Goal: Transaction & Acquisition: Purchase product/service

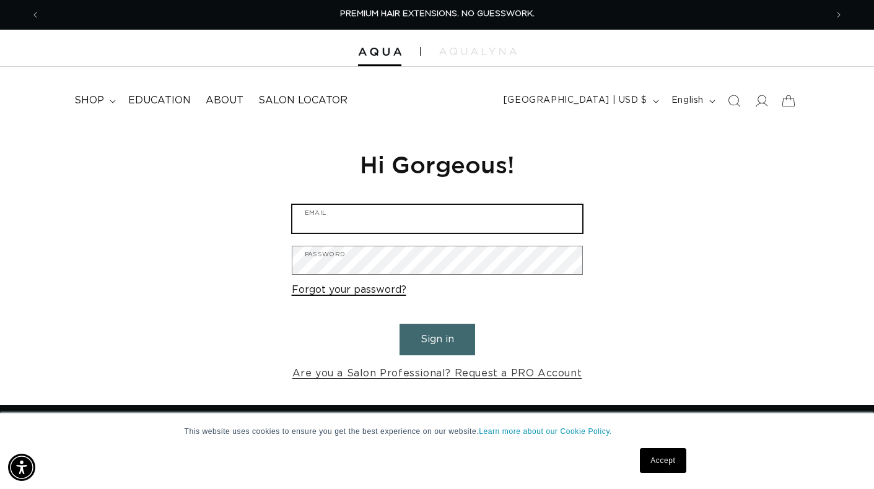
type input "dunivanto@yahoo.com"
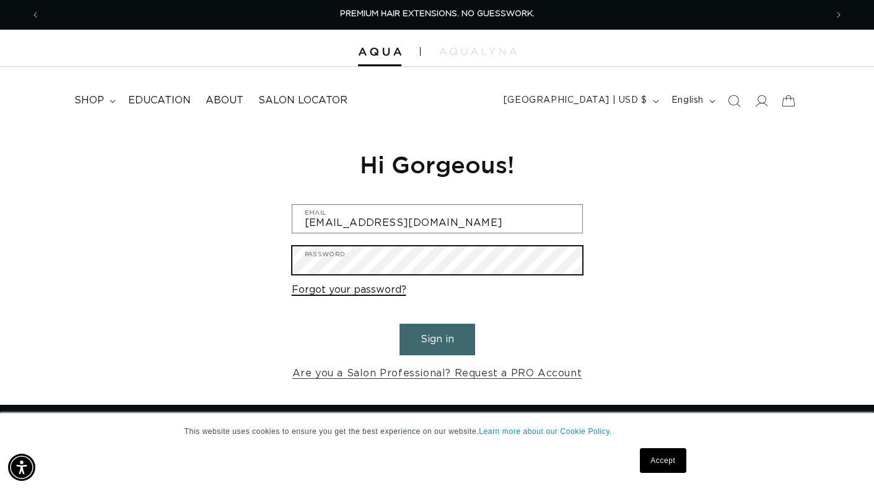
click at [437, 338] on button "Sign in" at bounding box center [438, 340] width 76 height 32
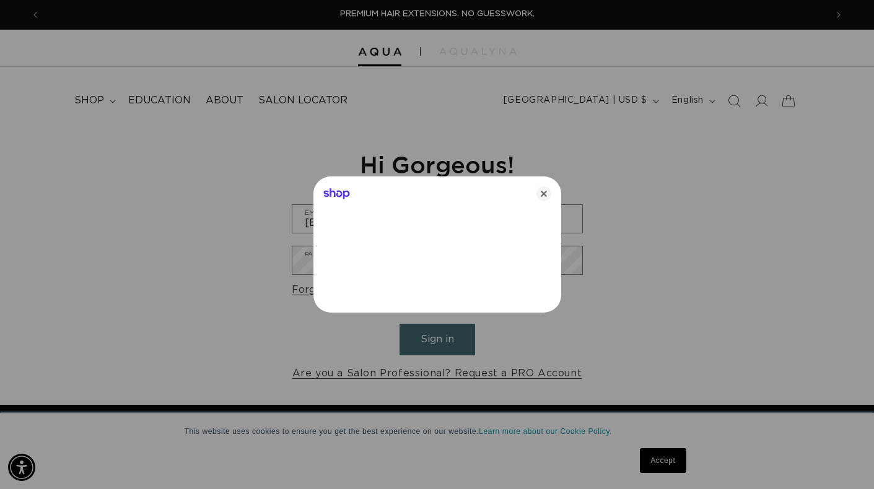
click at [673, 461] on div at bounding box center [437, 244] width 874 height 489
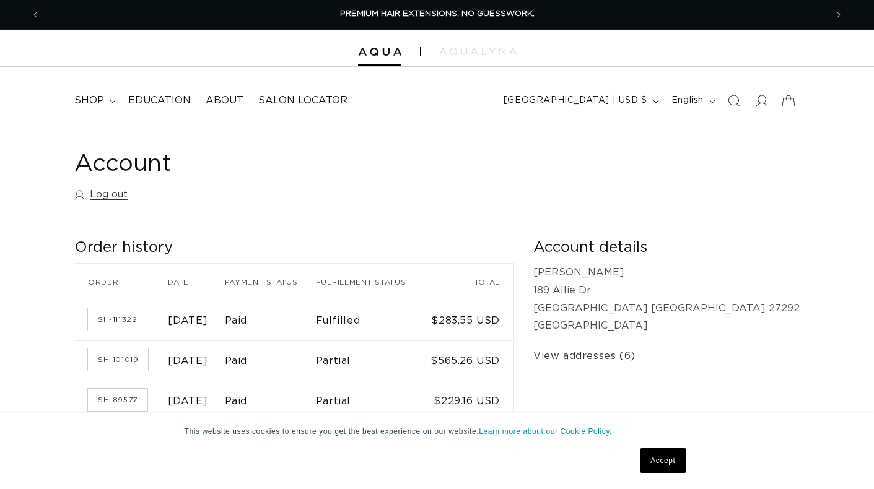
click at [673, 461] on link "Accept" at bounding box center [663, 460] width 46 height 25
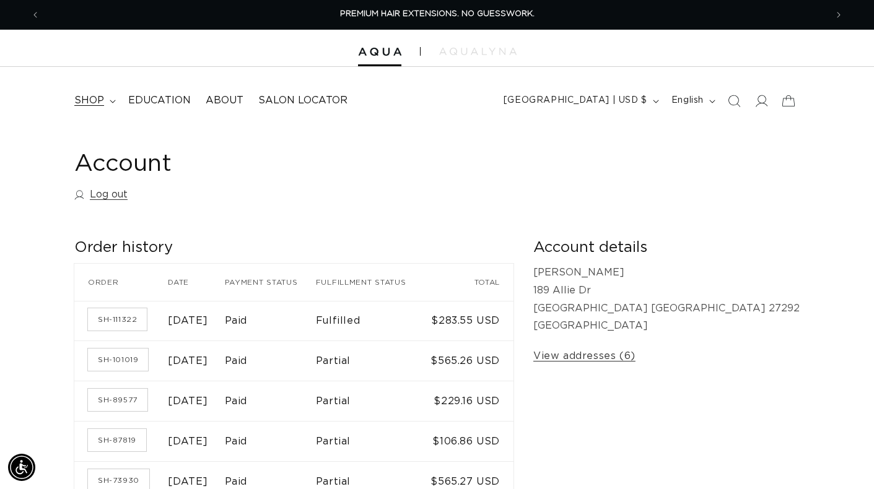
click at [90, 107] on summary "shop" at bounding box center [94, 101] width 54 height 28
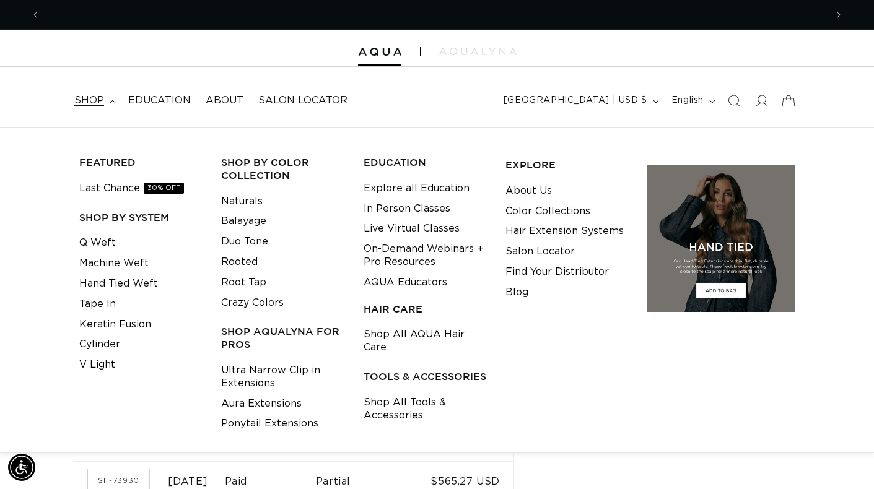
scroll to position [0, 786]
click at [115, 186] on link "Last Chance 30% OFF" at bounding box center [131, 188] width 105 height 20
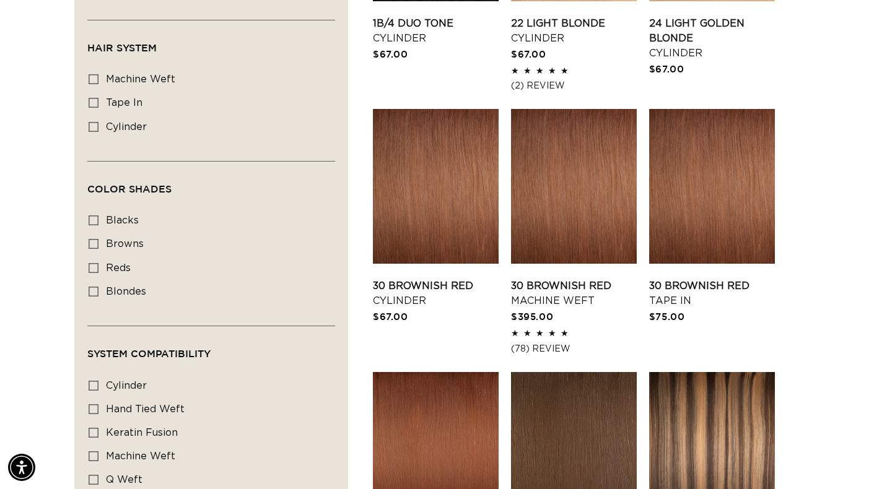
scroll to position [852, 0]
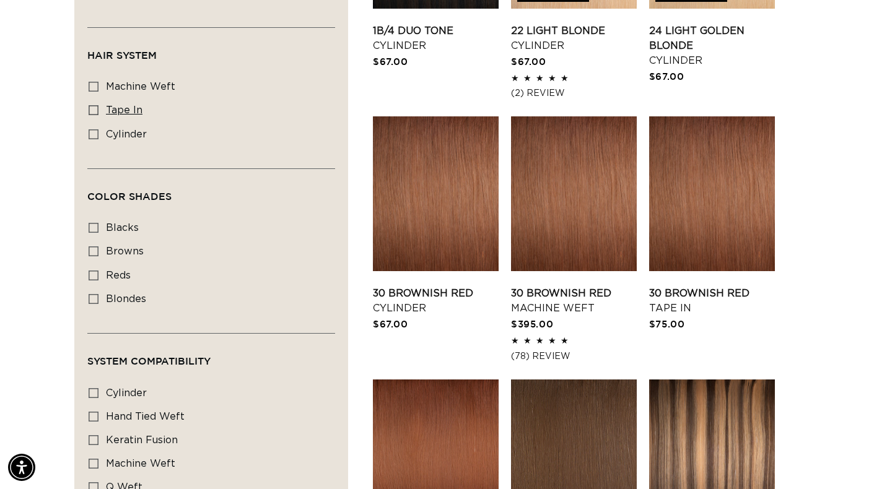
click at [89, 105] on icon at bounding box center [94, 110] width 10 height 10
click at [89, 105] on input "tape in tape in (2 products)" at bounding box center [94, 110] width 10 height 10
checkbox input "true"
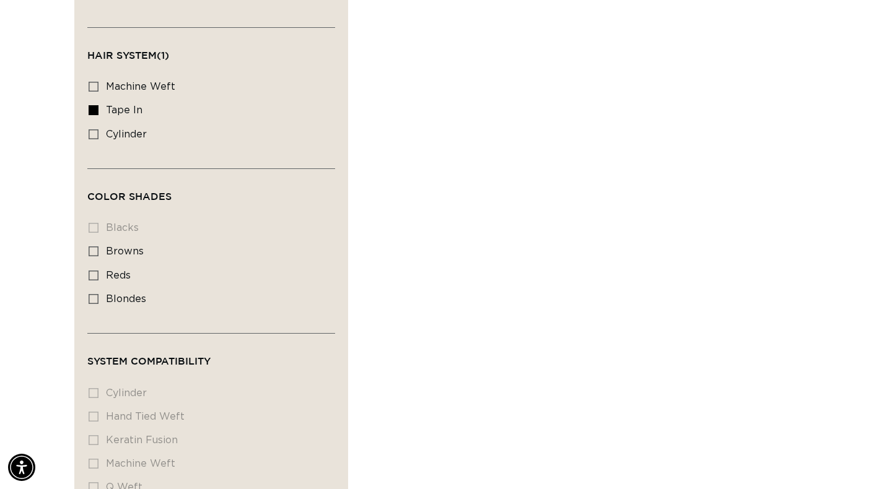
scroll to position [0, 786]
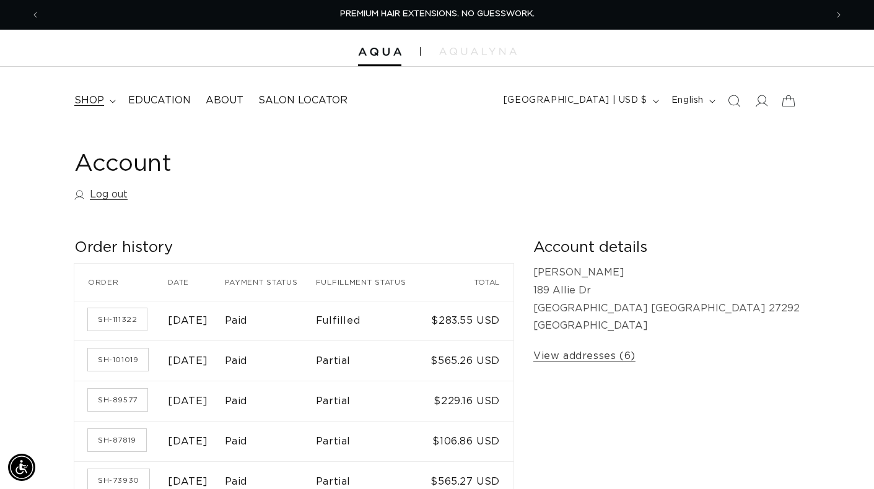
click at [86, 106] on span "shop" at bounding box center [89, 100] width 30 height 13
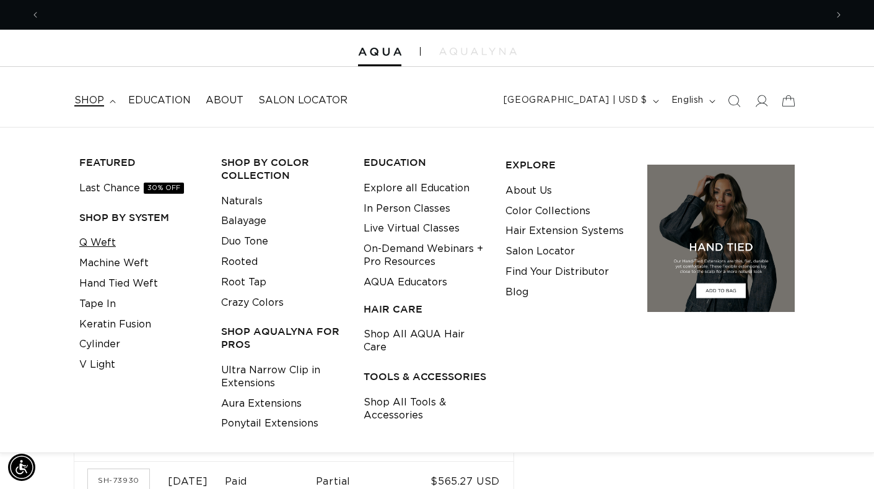
scroll to position [0, 786]
click at [107, 243] on link "Q Weft" at bounding box center [97, 243] width 37 height 20
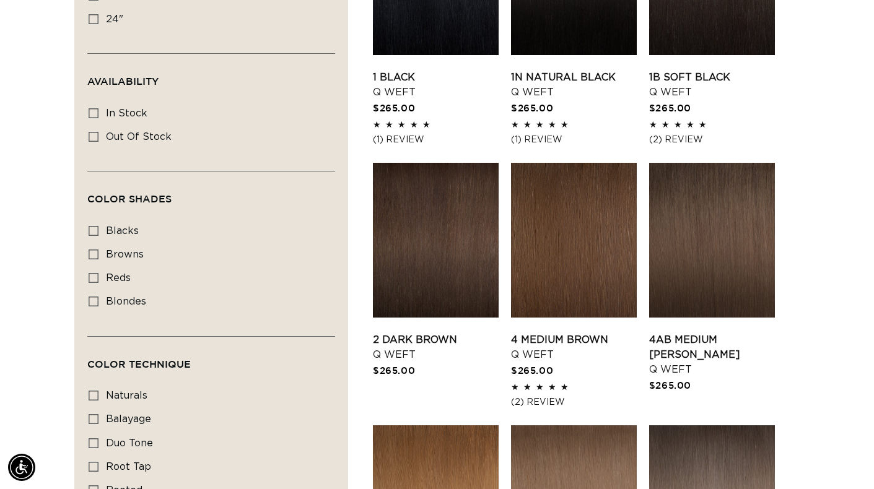
scroll to position [546, 0]
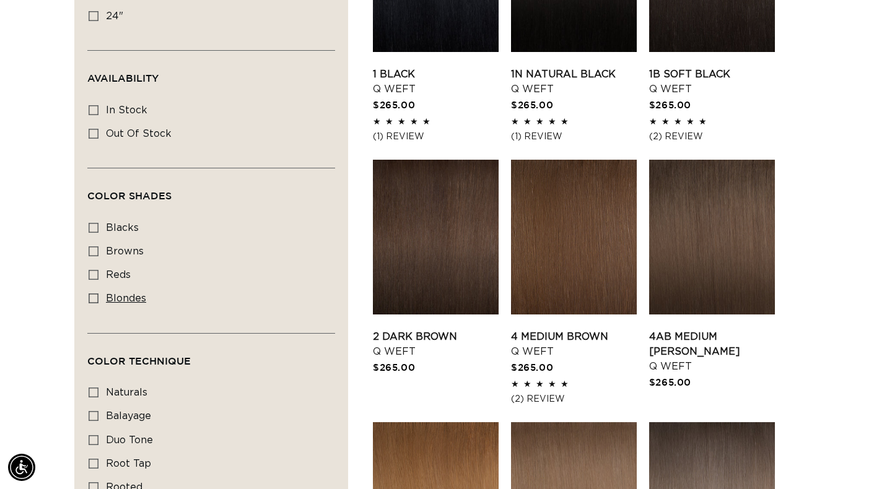
click at [124, 295] on span "blondes" at bounding box center [126, 299] width 40 height 10
click at [98, 295] on input "blondes blondes (27 products)" at bounding box center [94, 299] width 10 height 10
checkbox input "true"
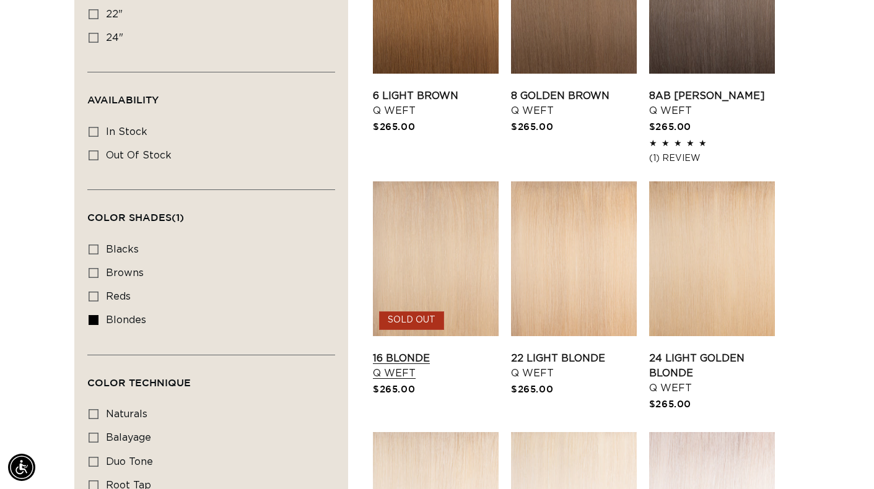
click at [460, 351] on link "16 Blonde Q Weft" at bounding box center [436, 366] width 126 height 30
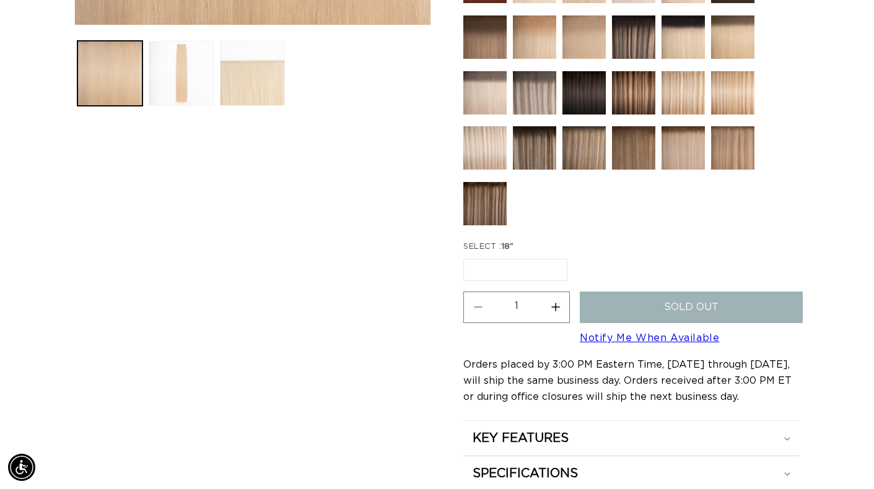
scroll to position [0, 786]
click at [719, 333] on link "Notify Me When Available" at bounding box center [649, 338] width 139 height 10
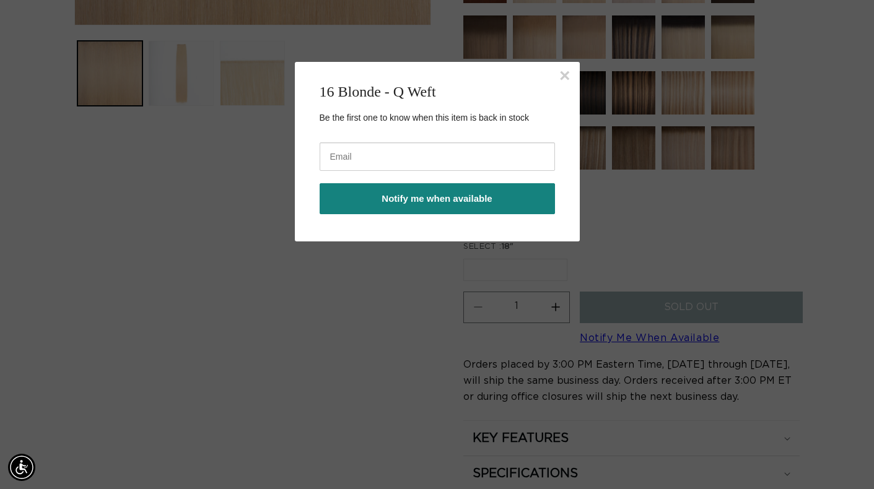
click at [386, 164] on input "email" at bounding box center [437, 156] width 235 height 28
type input "dunivant"
type input "dunivanto@yahoo.com"
click at [393, 198] on button "Notify me when available" at bounding box center [437, 198] width 235 height 31
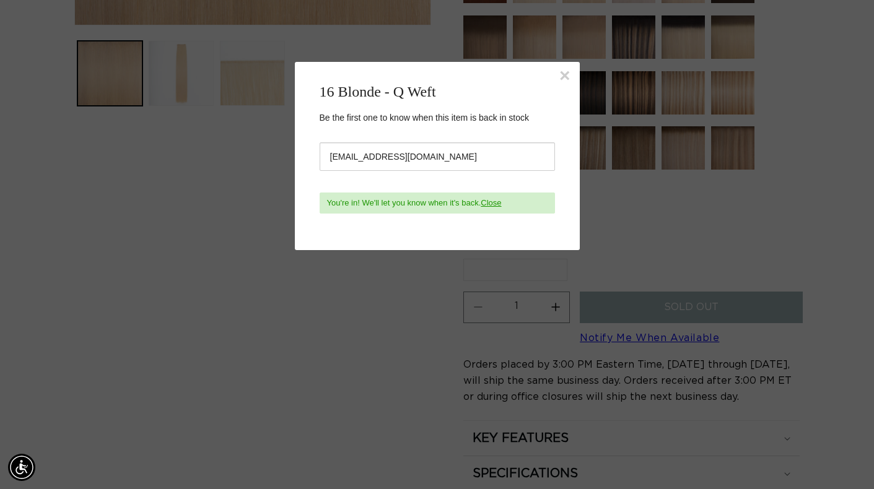
scroll to position [0, 786]
click at [304, 234] on div "× 16 Blonde - Q Weft Be the first one to know when this item is back in stock 1…" at bounding box center [437, 156] width 285 height 188
click at [567, 80] on button "×" at bounding box center [564, 75] width 11 height 19
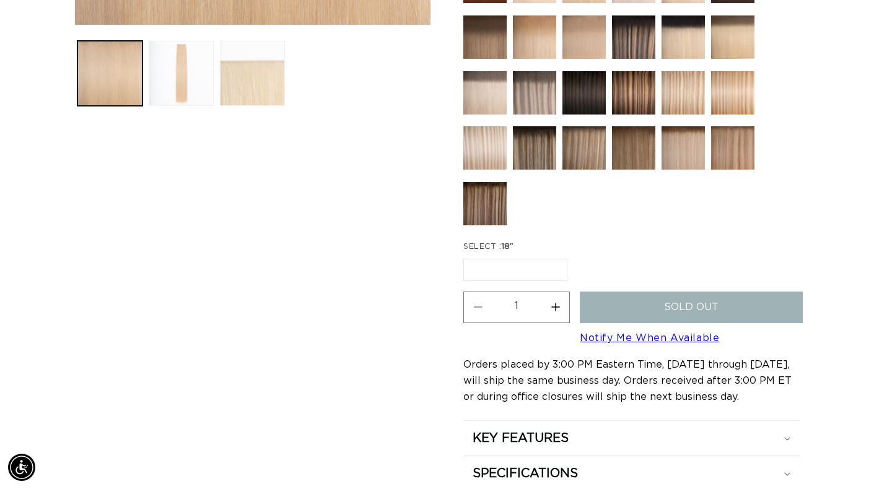
scroll to position [0, 1572]
click at [541, 267] on label "18" Variant sold out or unavailable" at bounding box center [515, 270] width 104 height 22
click at [467, 257] on input "18" Variant sold out or unavailable" at bounding box center [466, 256] width 1 height 1
click at [558, 300] on button "Increase quantity for 16 Blonde - Q Weft" at bounding box center [555, 308] width 28 height 32
type input "2"
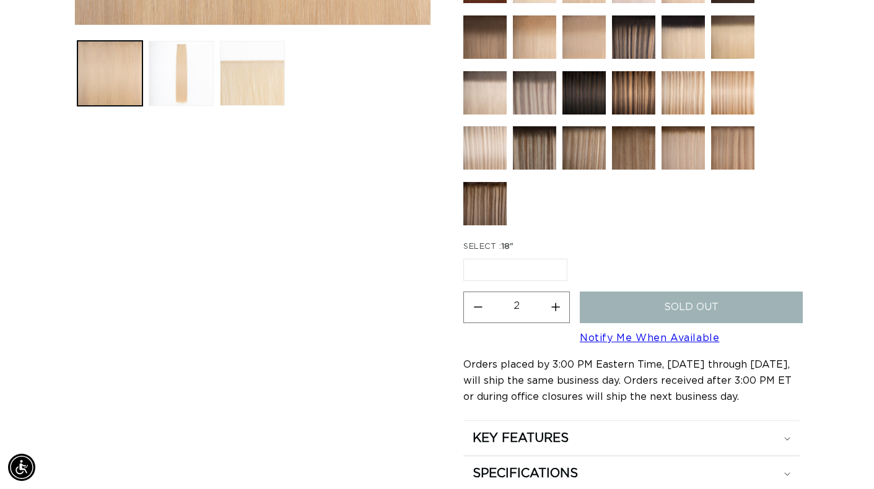
click at [623, 205] on div at bounding box center [631, 39] width 336 height 386
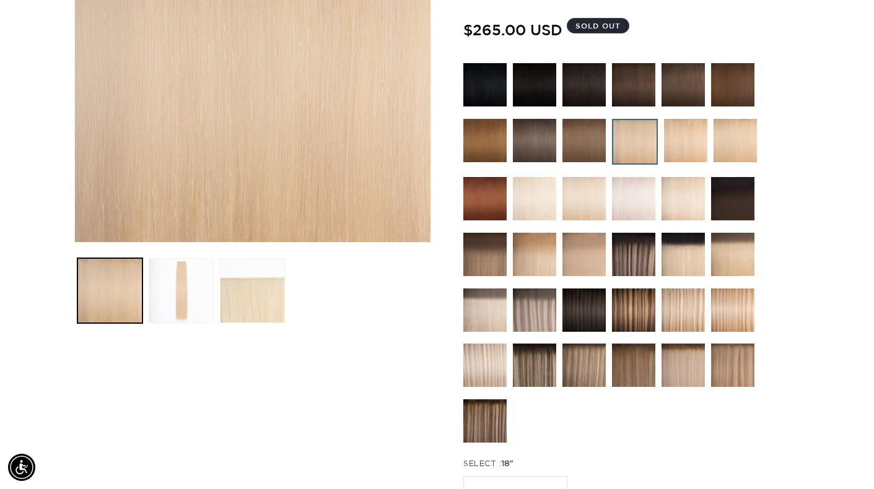
scroll to position [284, 0]
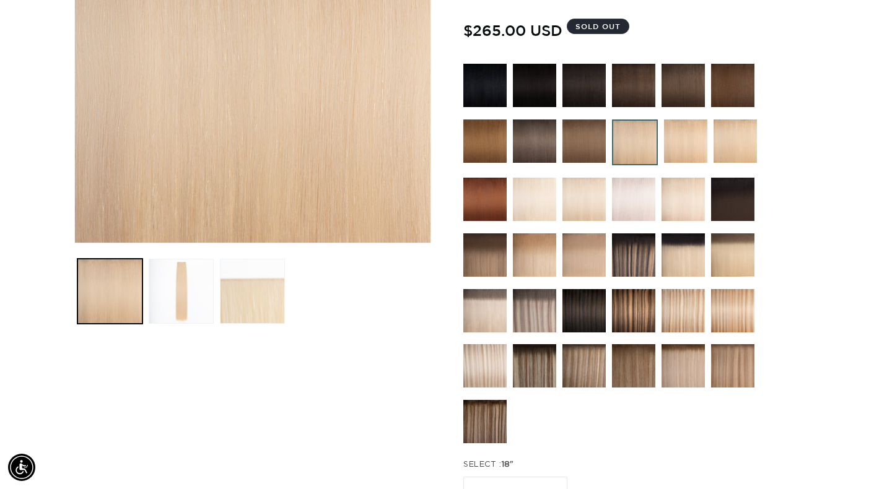
click at [573, 199] on img at bounding box center [583, 199] width 43 height 43
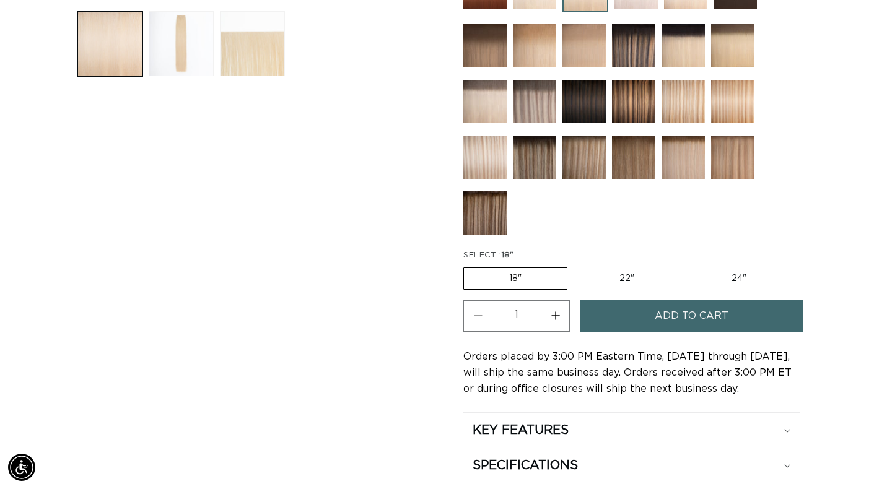
scroll to position [543, 0]
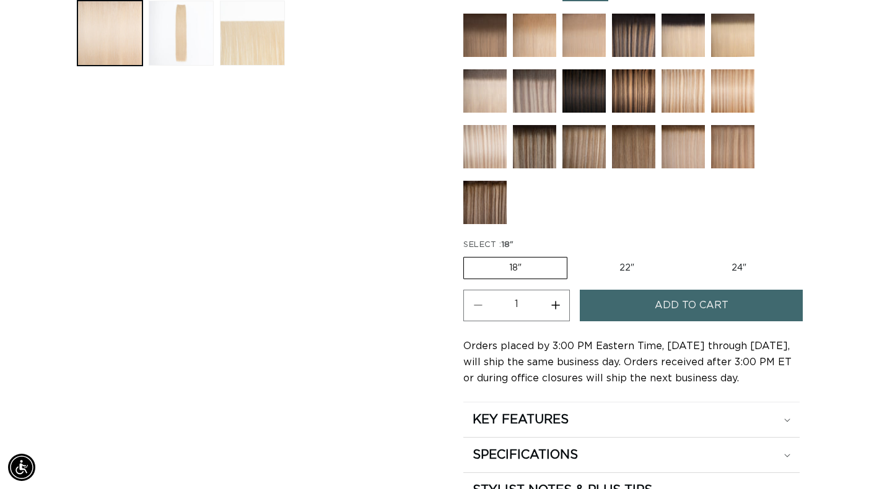
click at [567, 302] on button "Increase quantity for 60 Most Platinum - Q Weft" at bounding box center [555, 306] width 28 height 32
type input "2"
click at [609, 310] on button "Add to cart" at bounding box center [691, 306] width 223 height 32
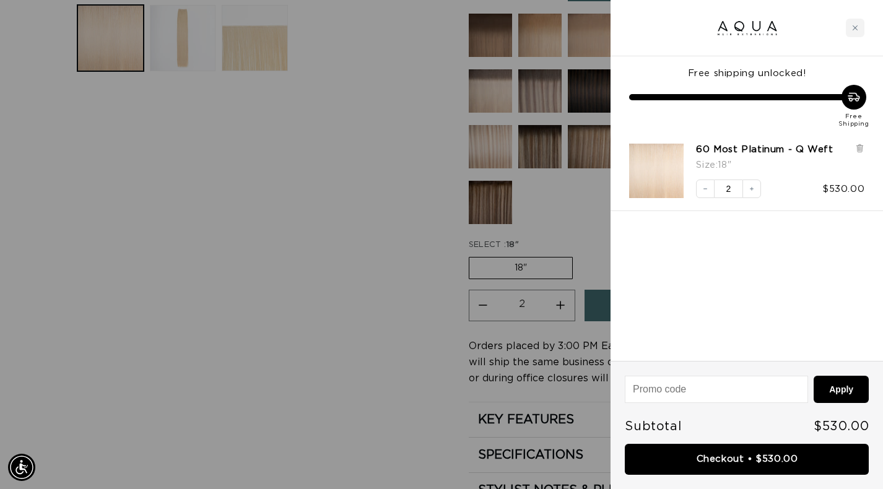
scroll to position [0, 1591]
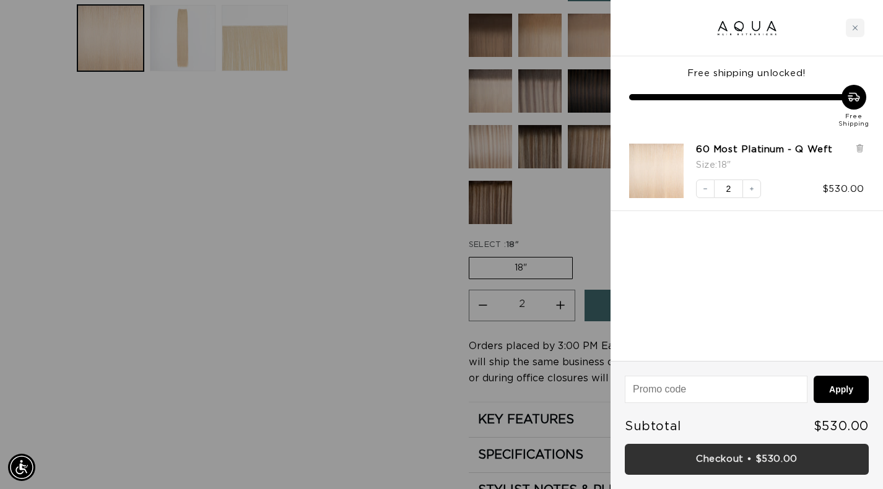
click at [717, 454] on link "Checkout • $530.00" at bounding box center [747, 460] width 244 height 32
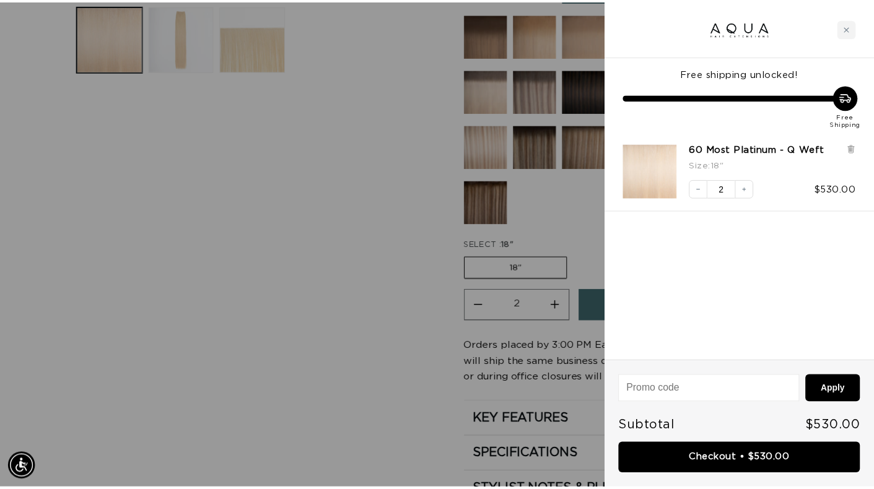
scroll to position [0, 795]
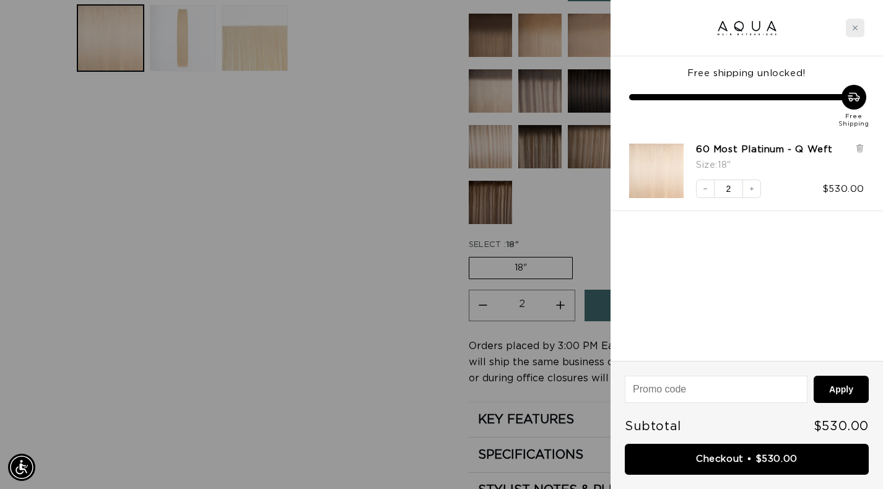
click at [850, 32] on div "Close cart" at bounding box center [855, 28] width 19 height 19
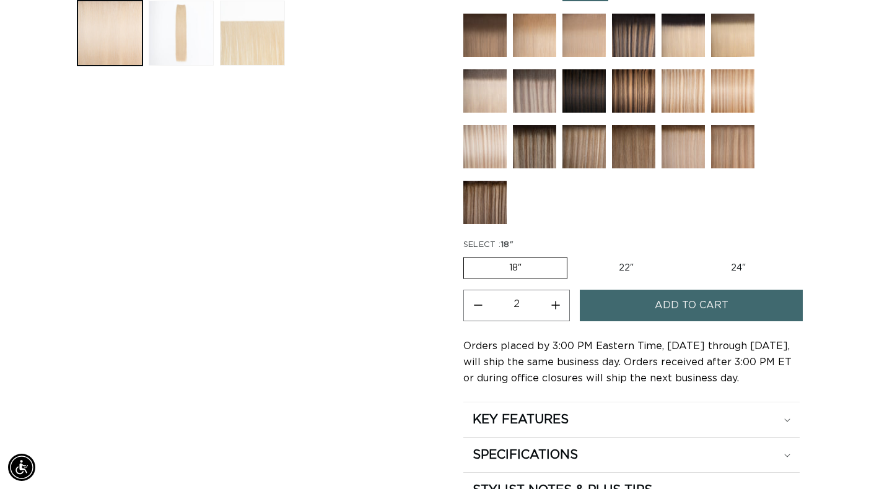
scroll to position [0, 1572]
